Goal: Subscribe to service/newsletter

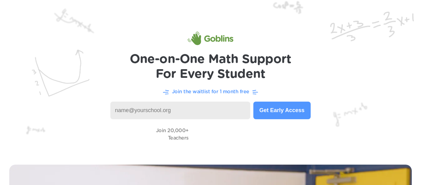
click at [204, 103] on input at bounding box center [180, 110] width 140 height 18
type input "m"
type input "mrmar956@learner.dvusd.org"
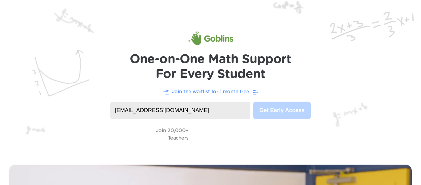
click at [175, 71] on h1 "One-on-One Math Support For Every Student" at bounding box center [211, 67] width 162 height 30
click at [190, 126] on div "Join 20,000+ Teachers" at bounding box center [210, 134] width 397 height 18
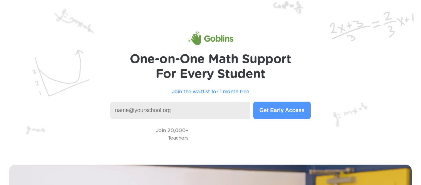
click at [165, 107] on input at bounding box center [180, 110] width 140 height 18
type input "[EMAIL_ADDRESS][DOMAIN_NAME]"
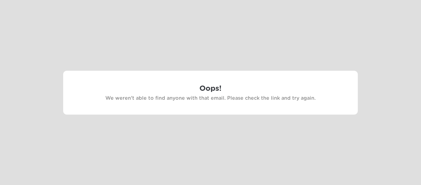
click at [192, 111] on div "Oops! We weren't able to find anyone with that email. Please check the link and…" at bounding box center [210, 93] width 295 height 44
